Goal: Information Seeking & Learning: Learn about a topic

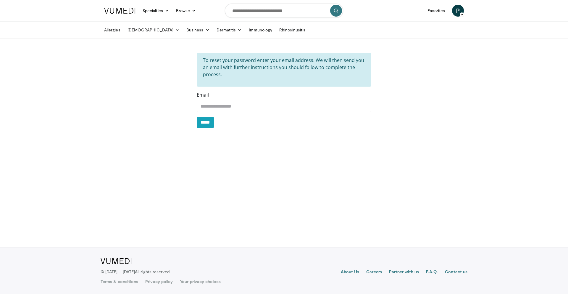
drag, startPoint x: 249, startPoint y: 106, endPoint x: 191, endPoint y: 108, distance: 58.7
click at [191, 108] on div "**********" at bounding box center [284, 93] width 367 height 80
click at [137, 99] on div "To reset your password enter your email address. We will then send you an email…" at bounding box center [284, 93] width 367 height 80
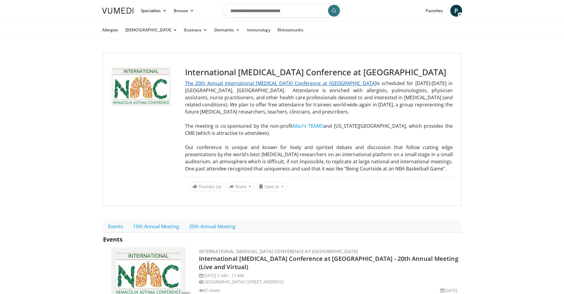
click at [314, 84] on link "The 20th Annual International [MEDICAL_DATA] Conference at [GEOGRAPHIC_DATA]" at bounding box center [280, 83] width 191 height 7
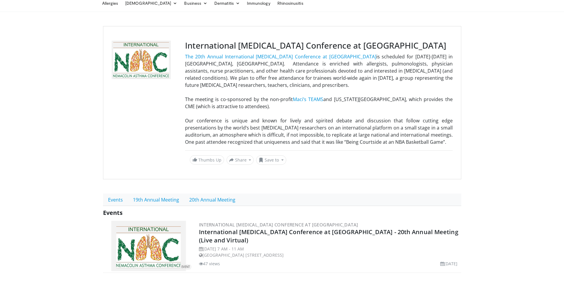
scroll to position [21, 0]
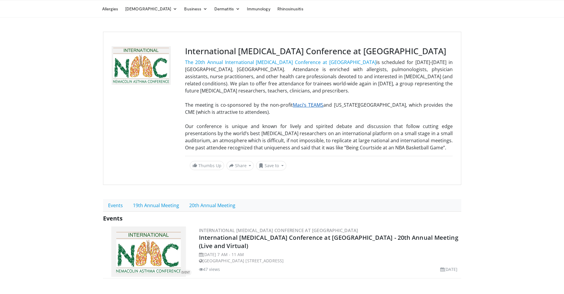
click at [303, 106] on link "Maci’s TEAMS" at bounding box center [308, 105] width 30 height 7
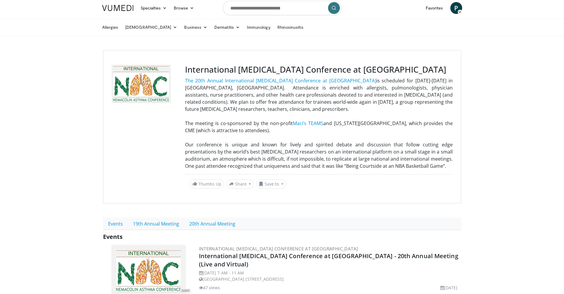
scroll to position [0, 0]
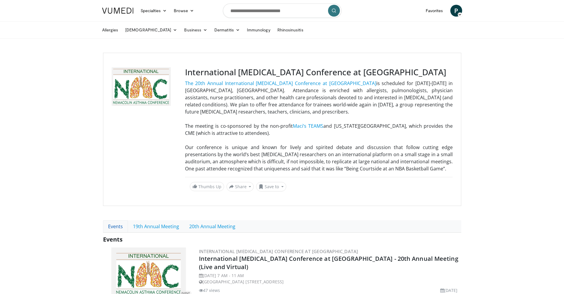
click at [114, 226] on link "Events" at bounding box center [115, 226] width 25 height 12
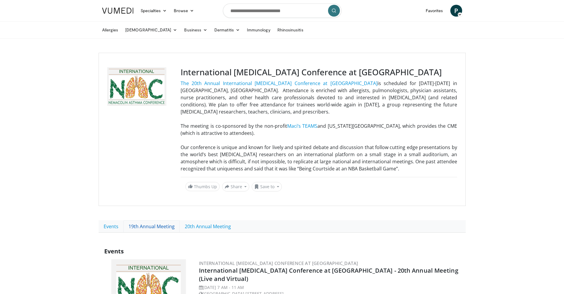
click at [153, 222] on link "19th Annual Meeting" at bounding box center [151, 226] width 56 height 12
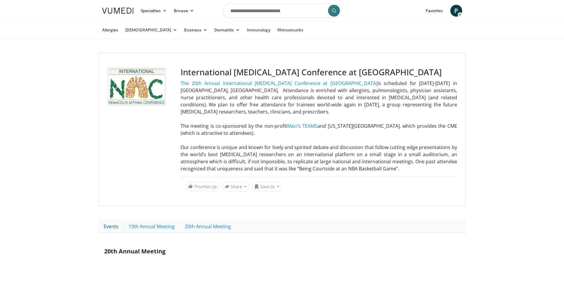
click at [114, 222] on link "Events" at bounding box center [111, 226] width 25 height 12
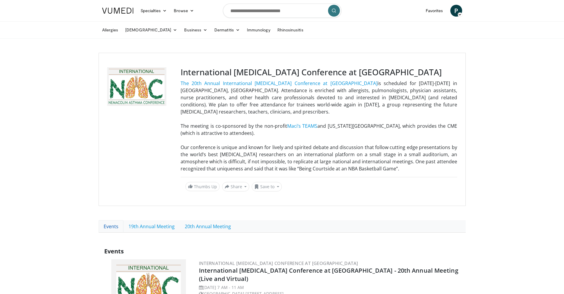
click at [111, 220] on link "Events" at bounding box center [111, 226] width 25 height 12
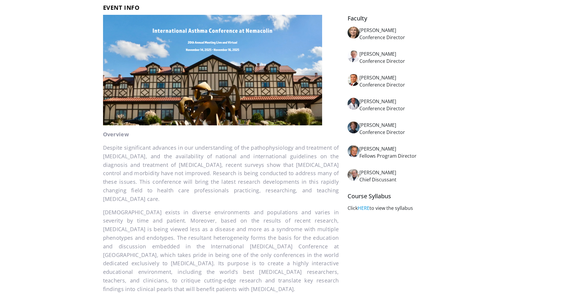
scroll to position [281, 0]
click at [363, 204] on link "HERE" at bounding box center [364, 207] width 12 height 7
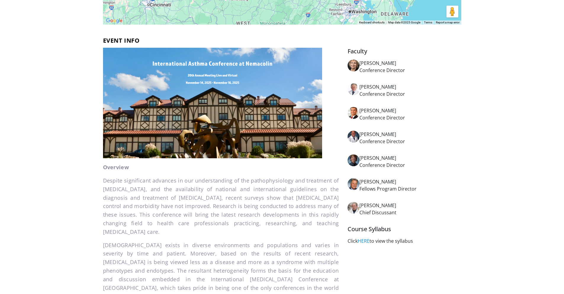
scroll to position [0, 0]
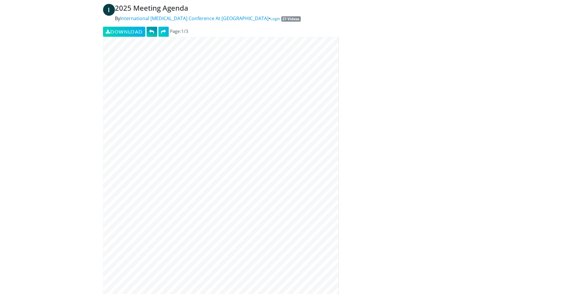
scroll to position [39, 0]
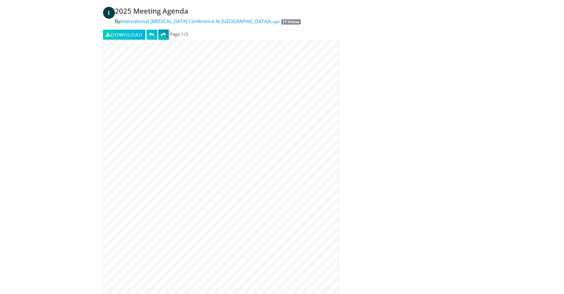
click at [164, 35] on span at bounding box center [163, 34] width 5 height 5
click at [151, 34] on span at bounding box center [151, 34] width 5 height 5
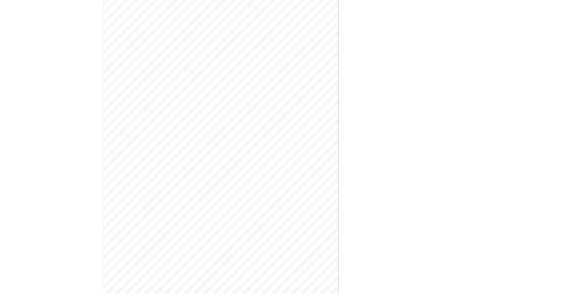
scroll to position [0, 0]
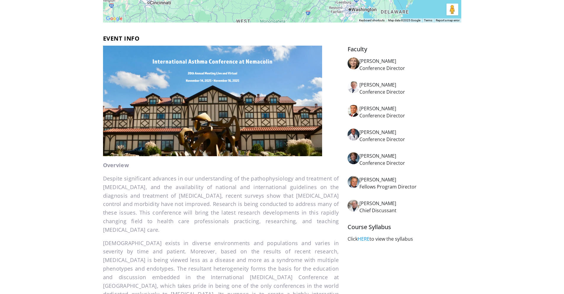
scroll to position [241, 0]
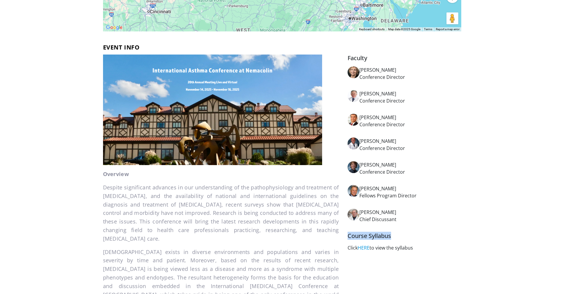
drag, startPoint x: 348, startPoint y: 224, endPoint x: 391, endPoint y: 225, distance: 42.6
click at [391, 232] on h5 "Course Syllabus" at bounding box center [404, 235] width 113 height 7
copy h5 "Course Syllabus"
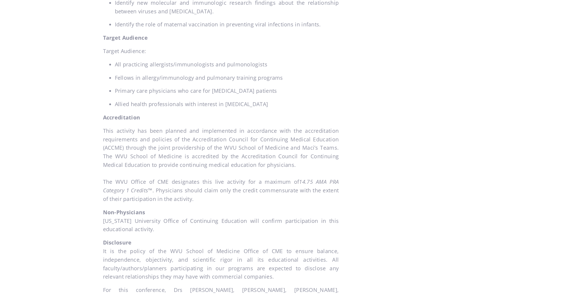
scroll to position [608, 0]
